Goal: Check status: Check status

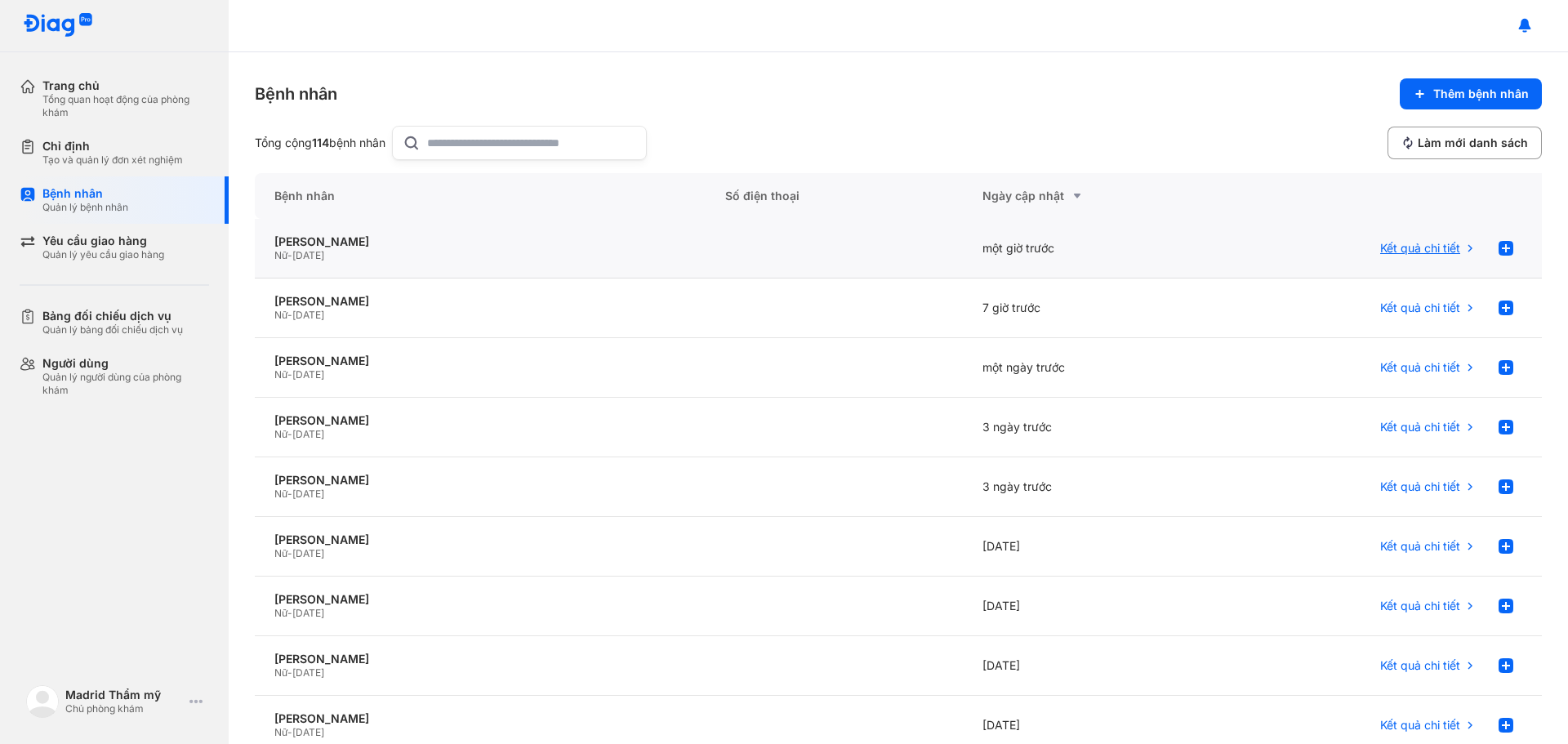
click at [1418, 252] on span "Kết quả chi tiết" at bounding box center [1420, 248] width 80 height 15
